Goal: Information Seeking & Learning: Find specific page/section

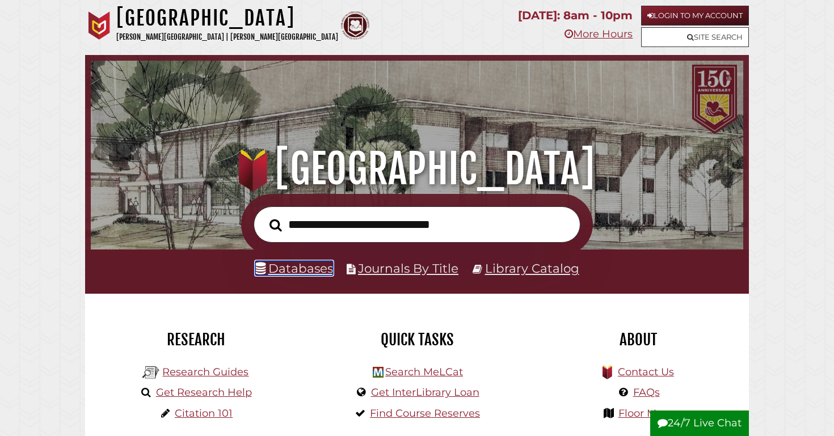
click at [294, 270] on link "Databases" at bounding box center [294, 268] width 78 height 15
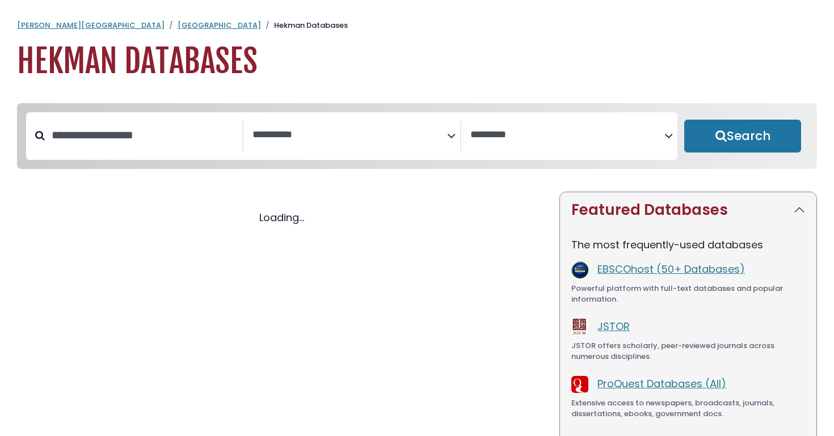
select select "Database Subject Filter"
select select "Database Vendors Filter"
select select "Database Subject Filter"
select select "Database Vendors Filter"
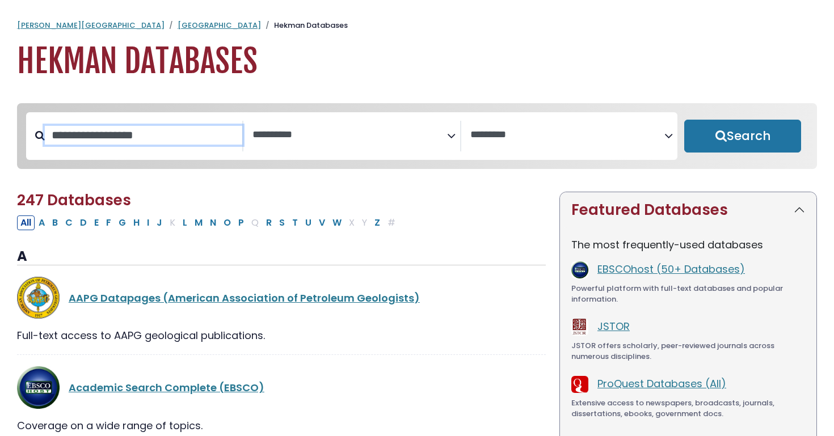
click at [171, 137] on input "Search database by title or keyword" at bounding box center [143, 135] width 197 height 19
type input "*******"
click at [684, 120] on button "Search" at bounding box center [742, 136] width 117 height 33
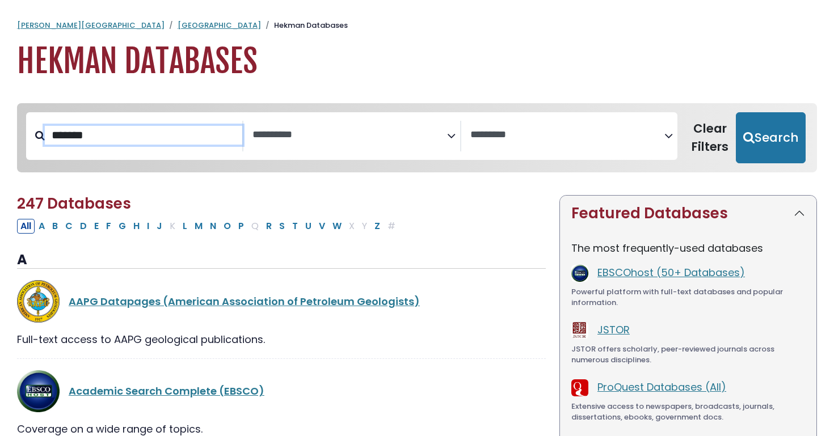
select select "Database Subject Filter"
select select "Database Vendors Filter"
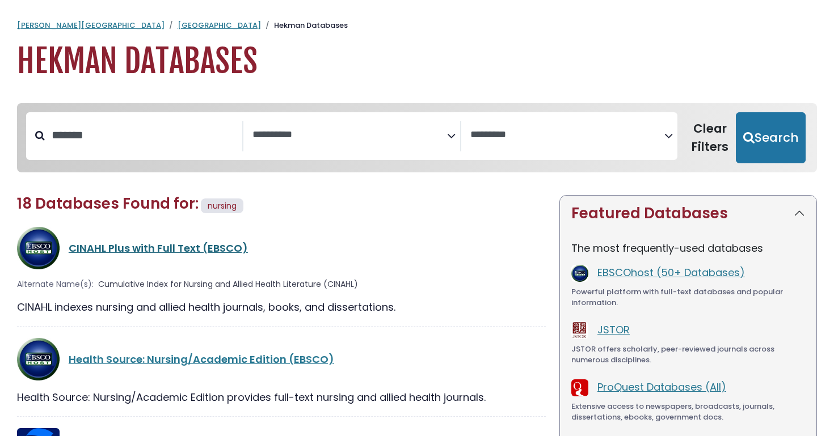
click at [127, 244] on link "CINAHL Plus with Full Text (EBSCO)" at bounding box center [158, 248] width 179 height 14
